Goal: Check status: Check status

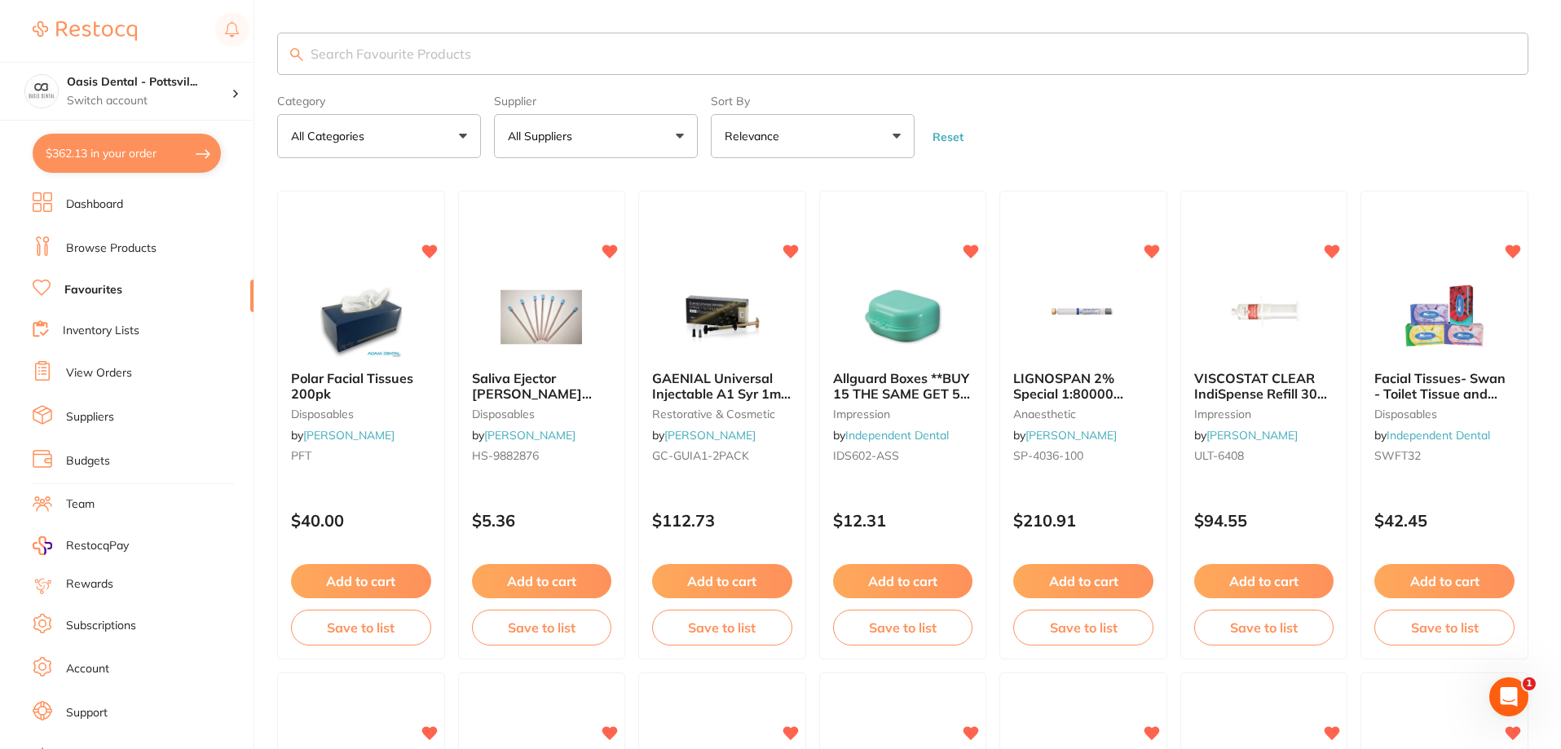
click at [104, 377] on link "View Orders" at bounding box center [99, 373] width 66 height 16
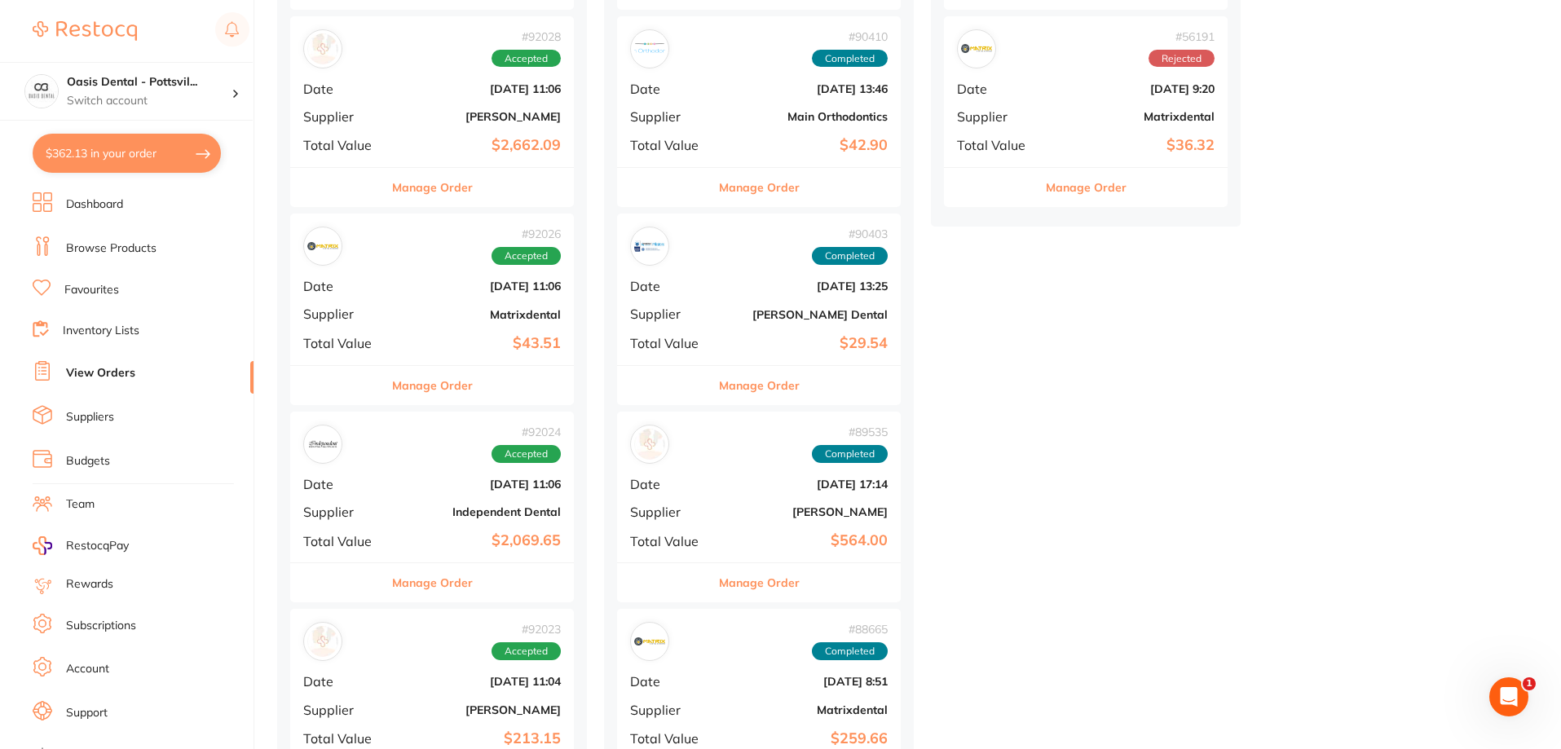
scroll to position [570, 0]
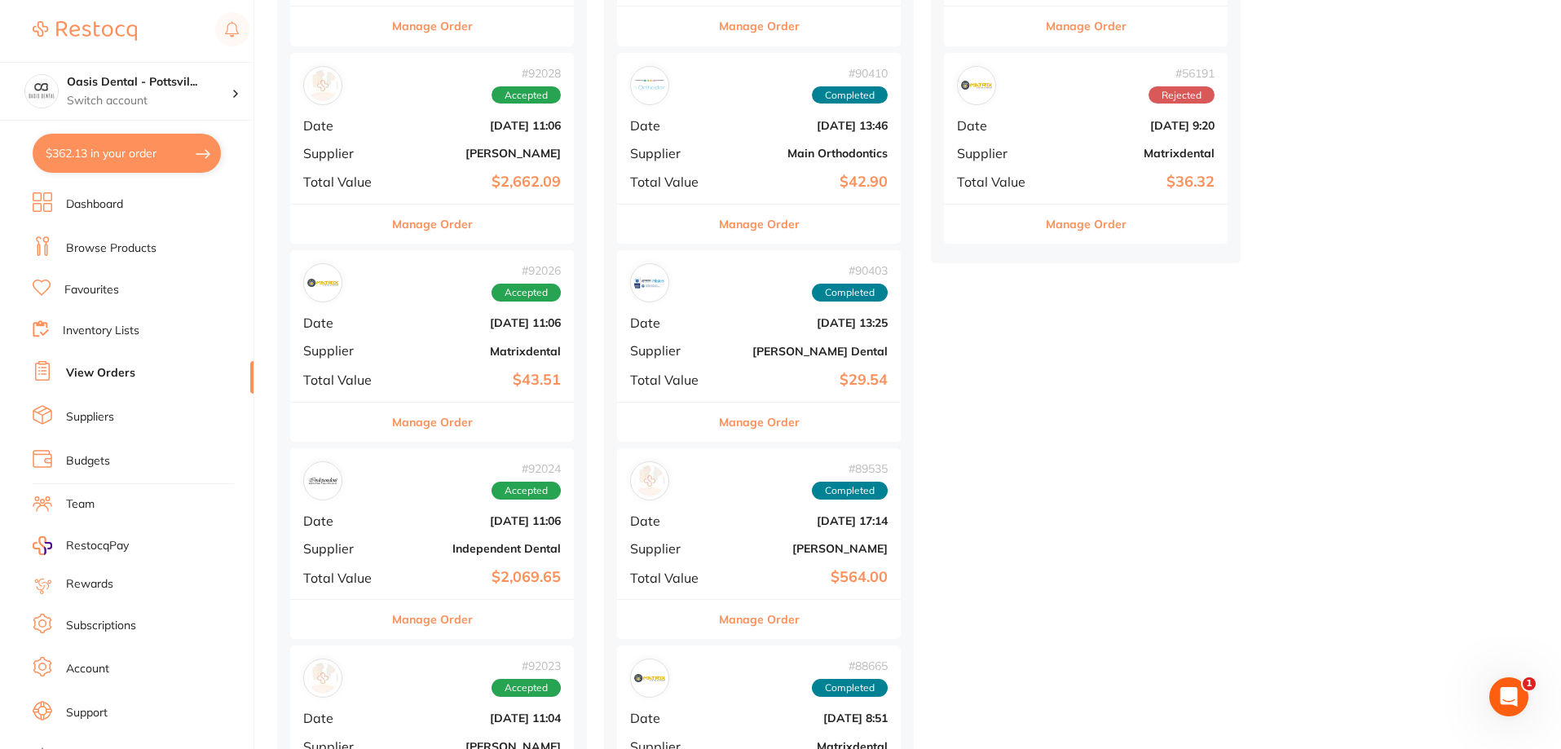
click at [425, 351] on b "Matrixdental" at bounding box center [479, 351] width 163 height 13
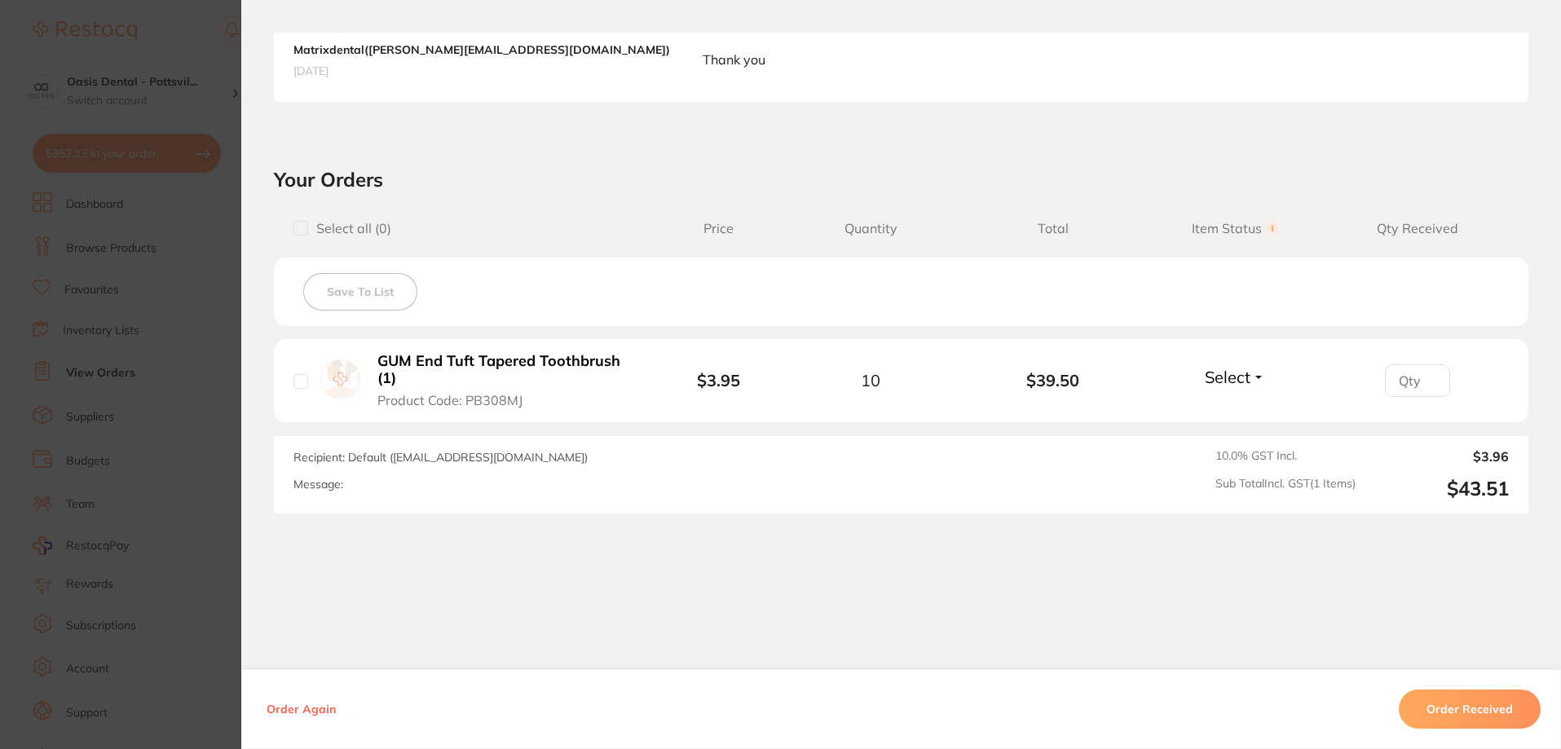
scroll to position [444, 0]
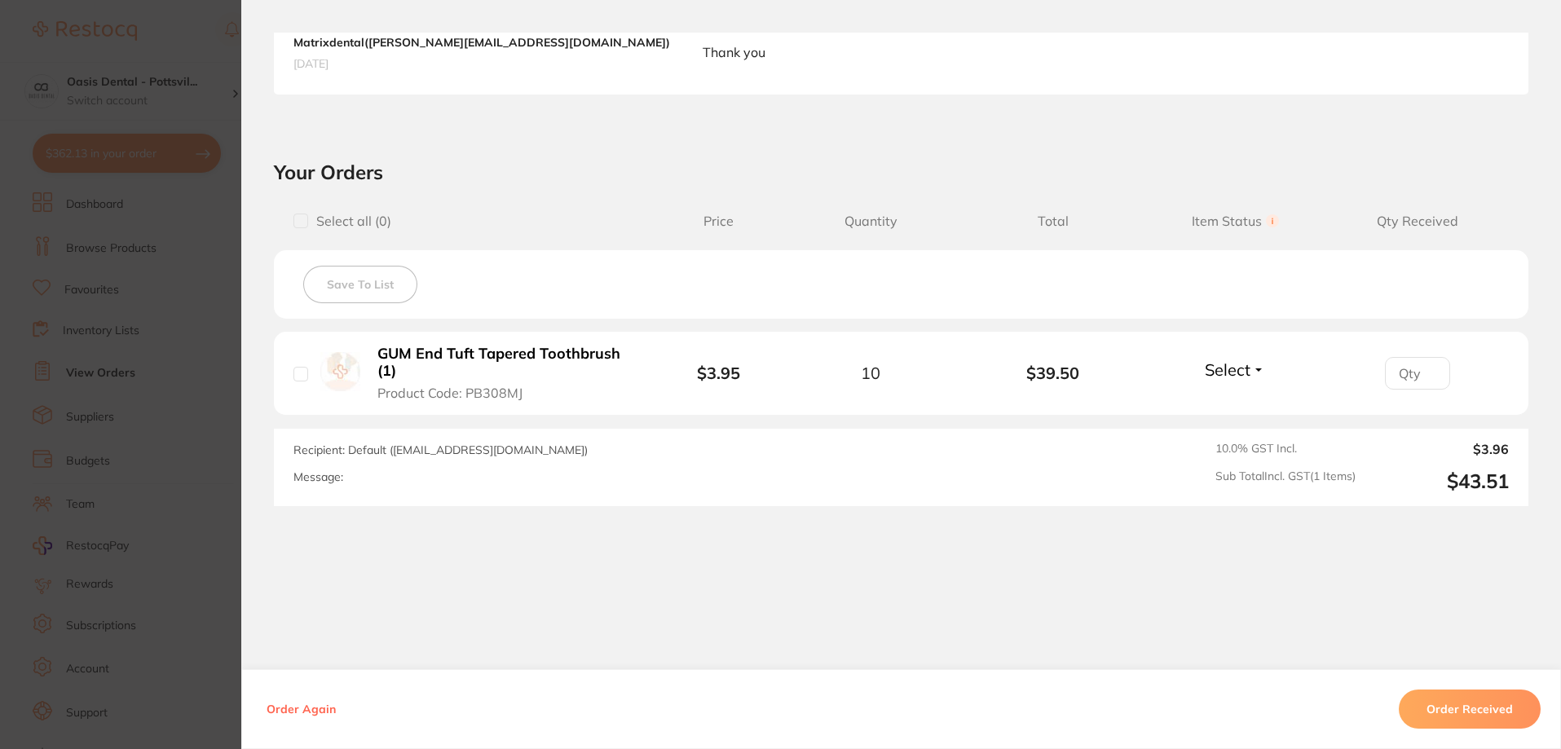
click at [1406, 369] on input "number" at bounding box center [1417, 373] width 65 height 33
type input "10"
click at [1235, 366] on span "Select" at bounding box center [1228, 369] width 46 height 20
click at [1226, 405] on span "Received" at bounding box center [1235, 405] width 42 height 12
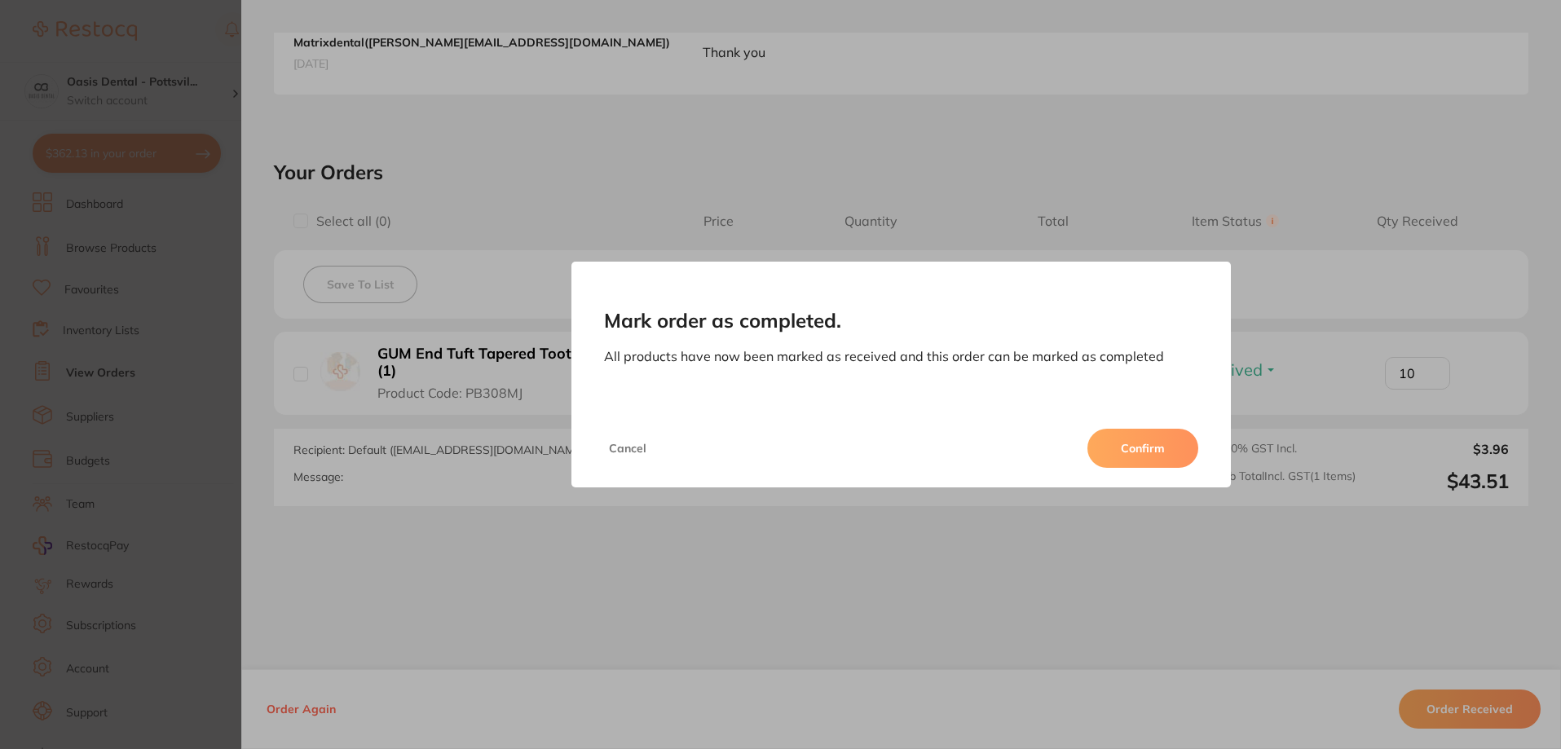
click at [1134, 444] on button "Confirm" at bounding box center [1142, 448] width 111 height 39
